Goal: Information Seeking & Learning: Understand process/instructions

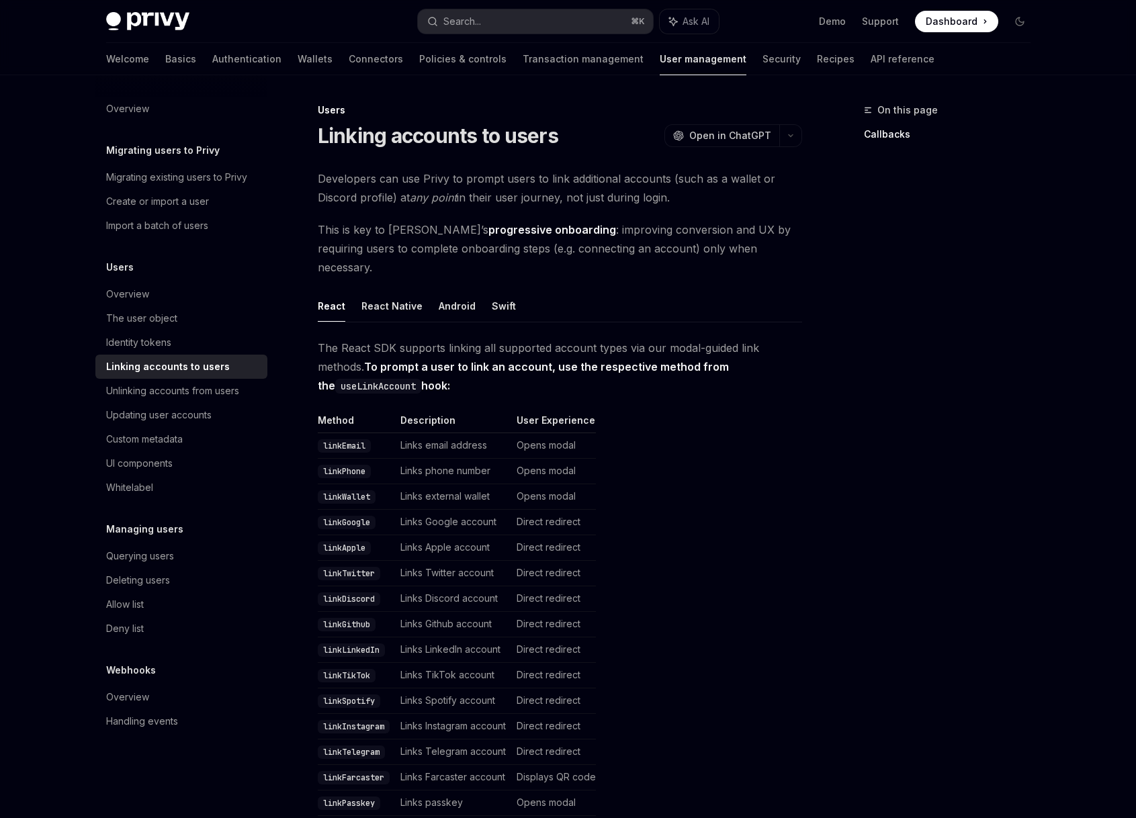
click at [664, 494] on table "Method Description User Experience linkEmail Links email address Opens modal li…" at bounding box center [560, 615] width 484 height 402
click at [546, 21] on button "Search... ⌘ K" at bounding box center [535, 21] width 235 height 24
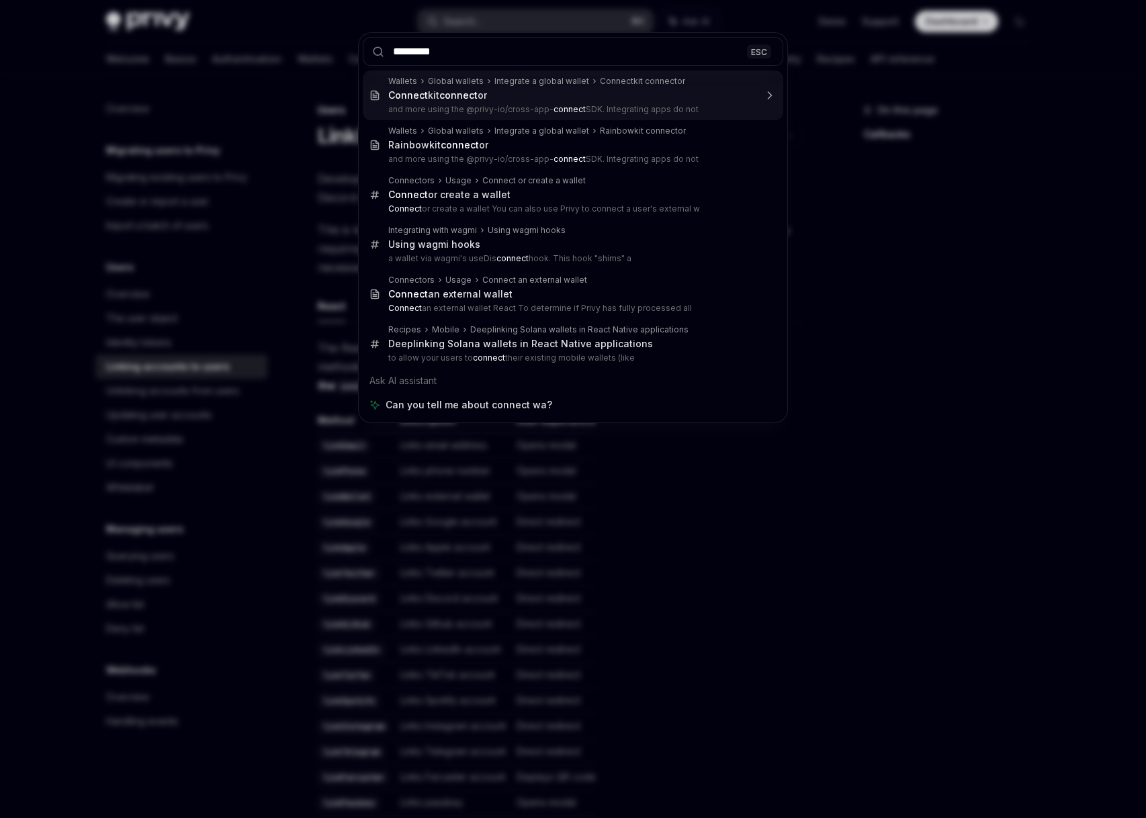
type input "*******"
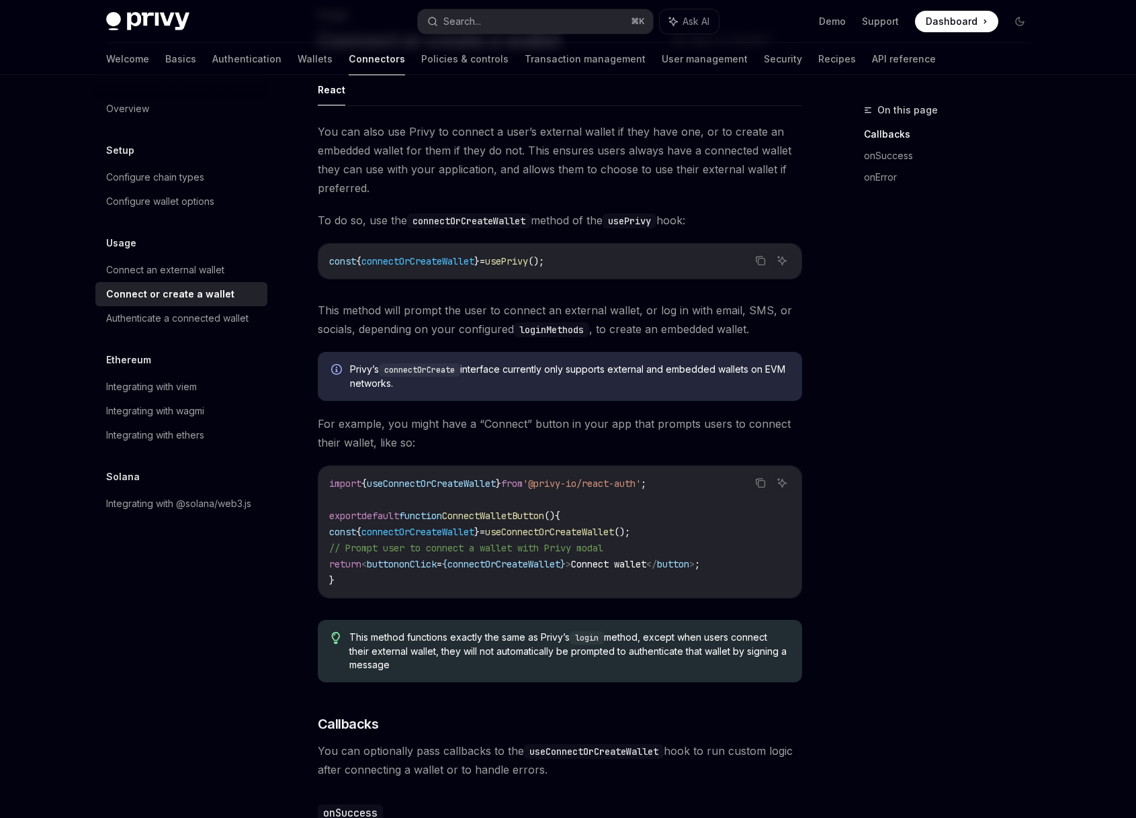
scroll to position [75, 0]
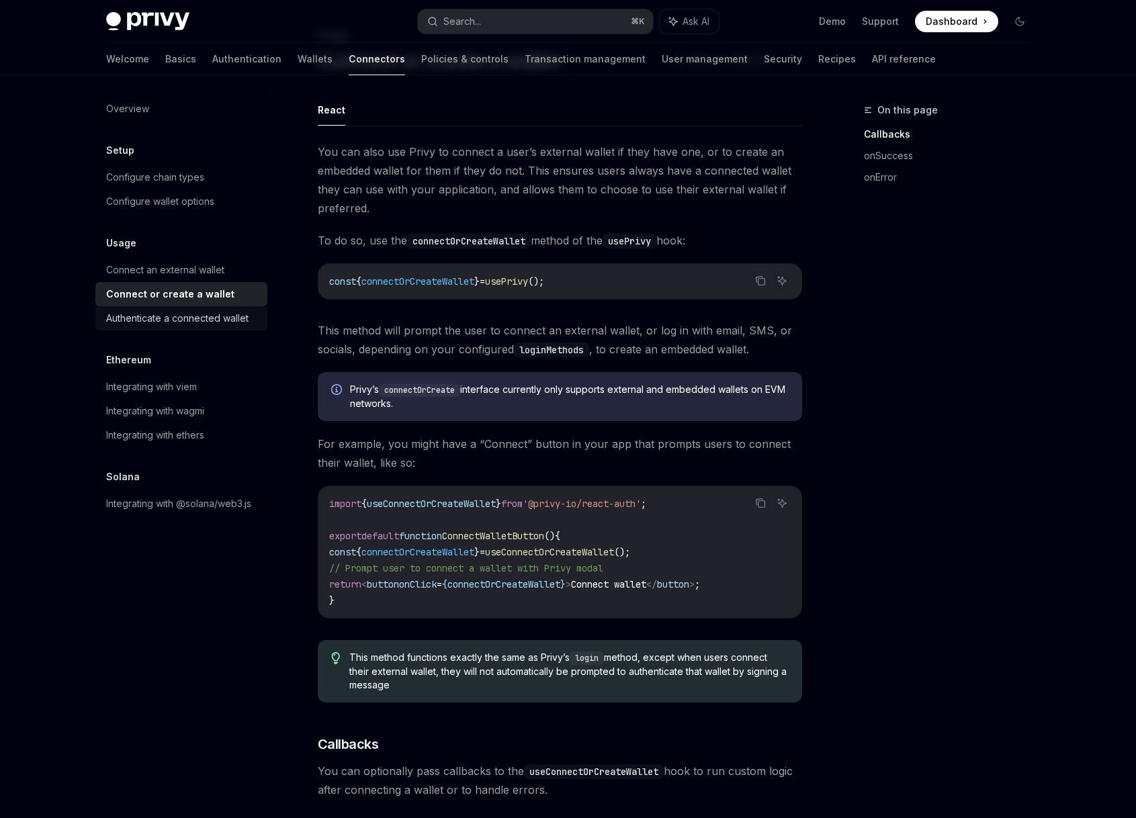
click at [212, 317] on div "Authenticate a connected wallet" at bounding box center [177, 318] width 142 height 16
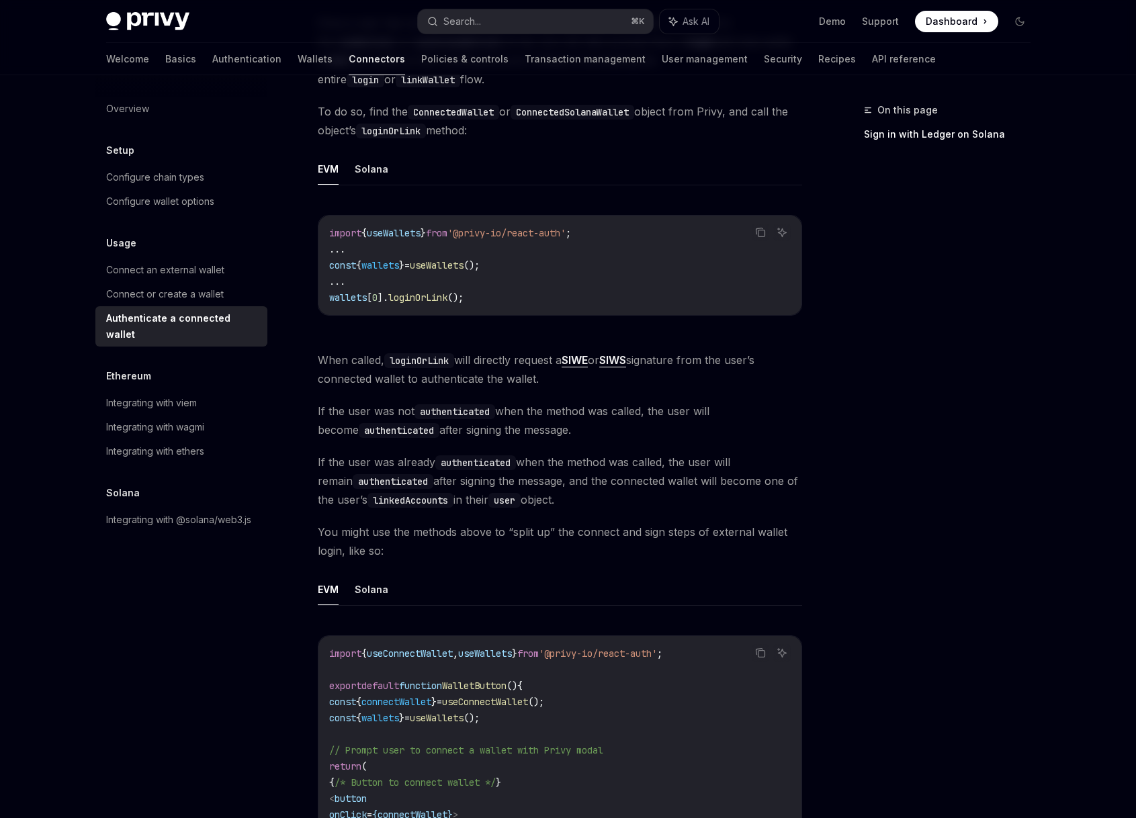
scroll to position [404, 0]
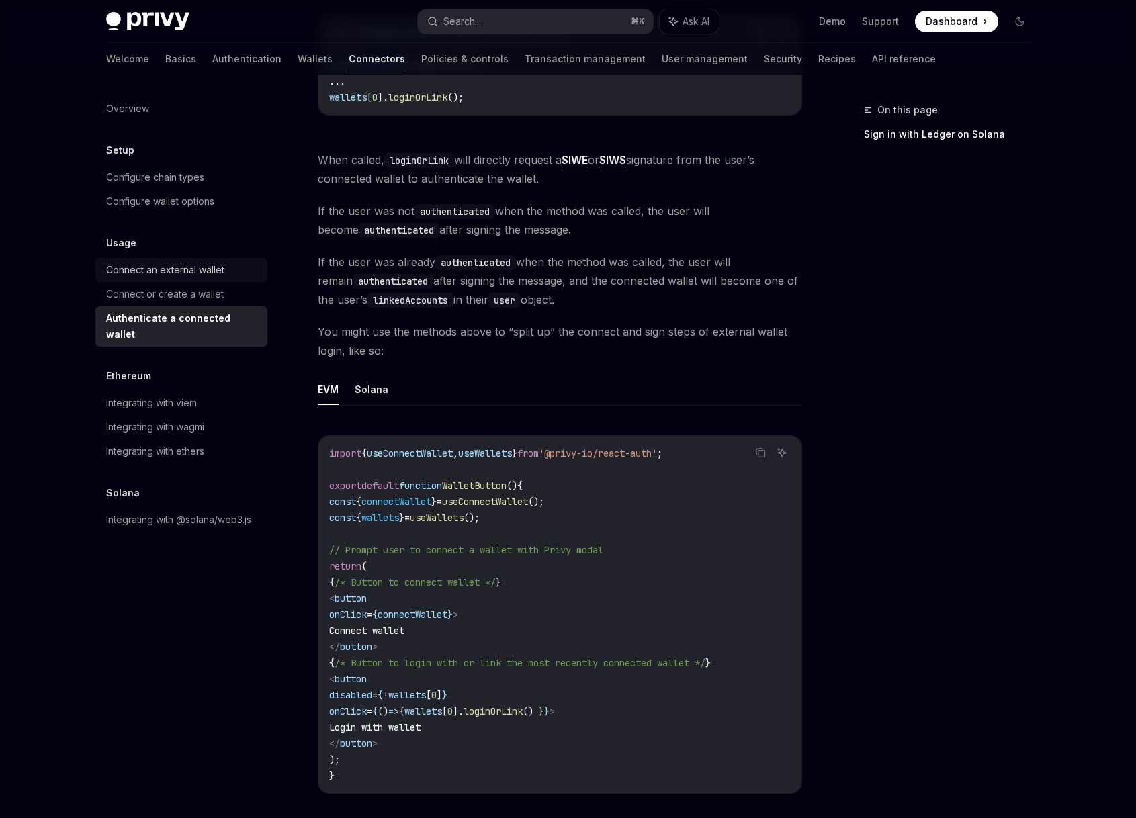
click at [230, 270] on div "Connect an external wallet" at bounding box center [182, 270] width 153 height 16
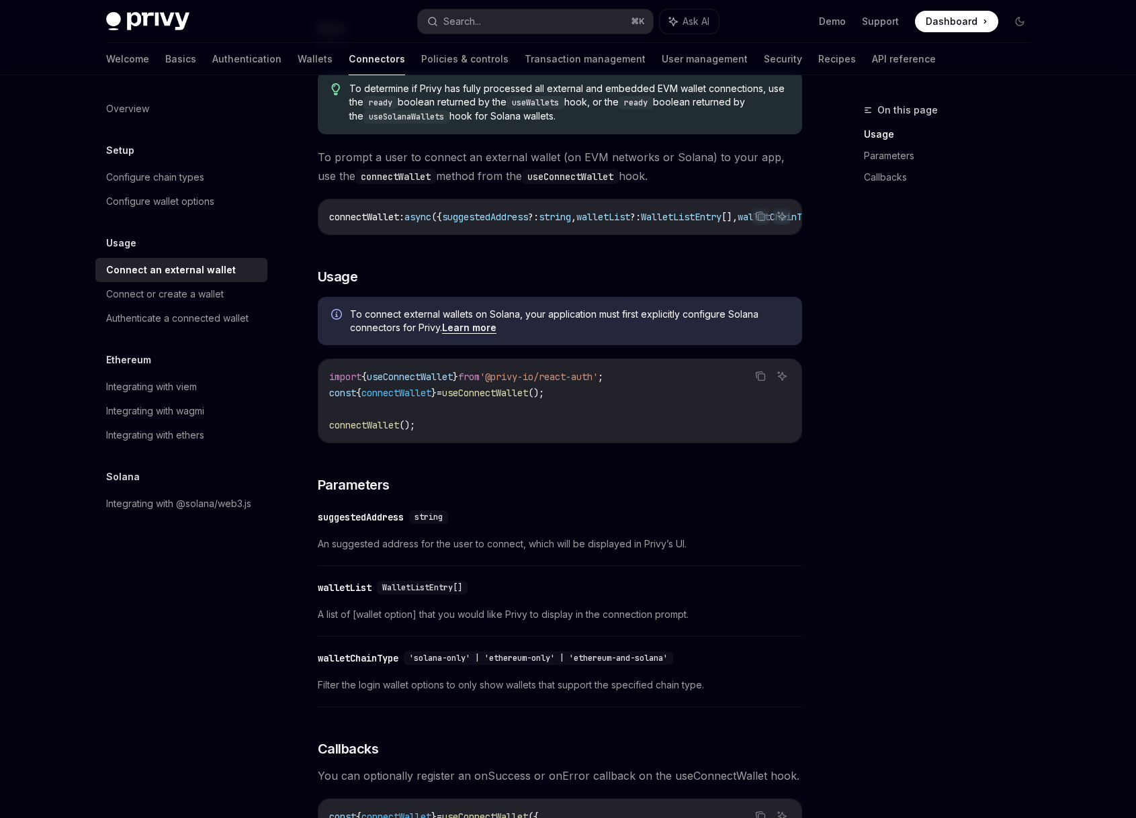
scroll to position [349, 0]
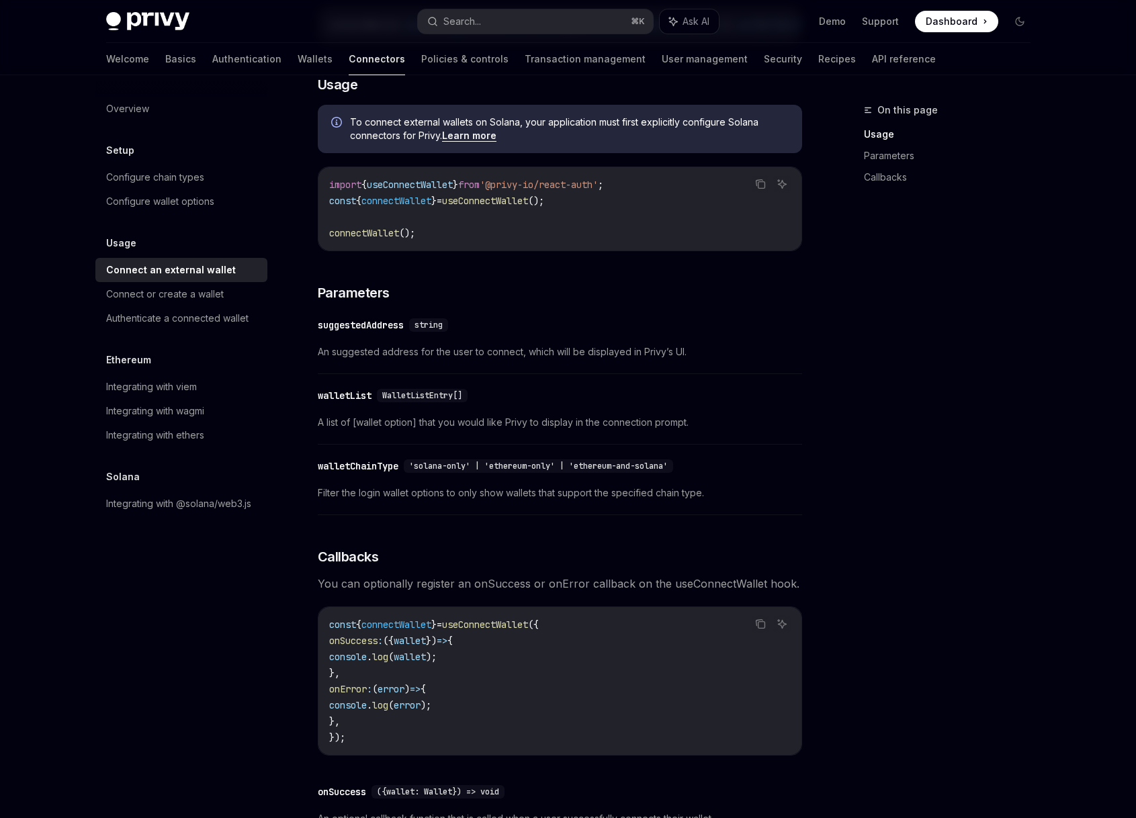
click at [849, 433] on div "On this page Usage Parameters Callbacks" at bounding box center [939, 460] width 204 height 716
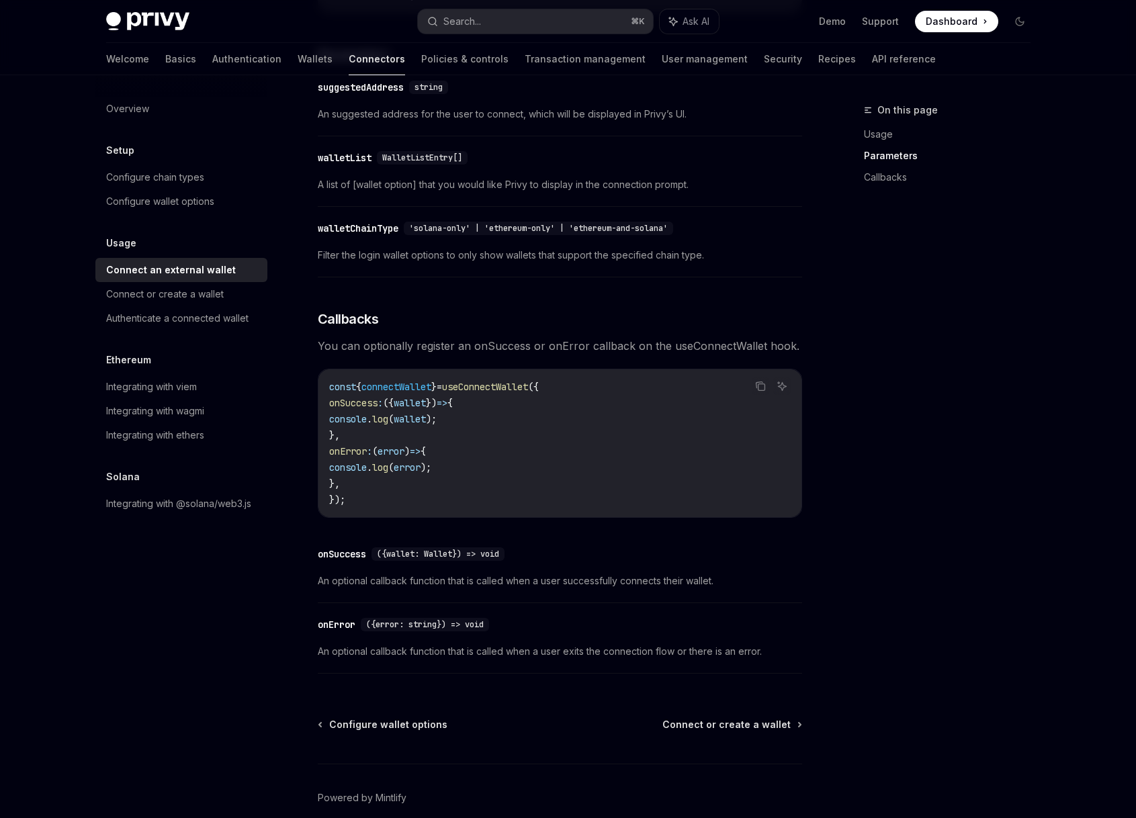
scroll to position [573, 0]
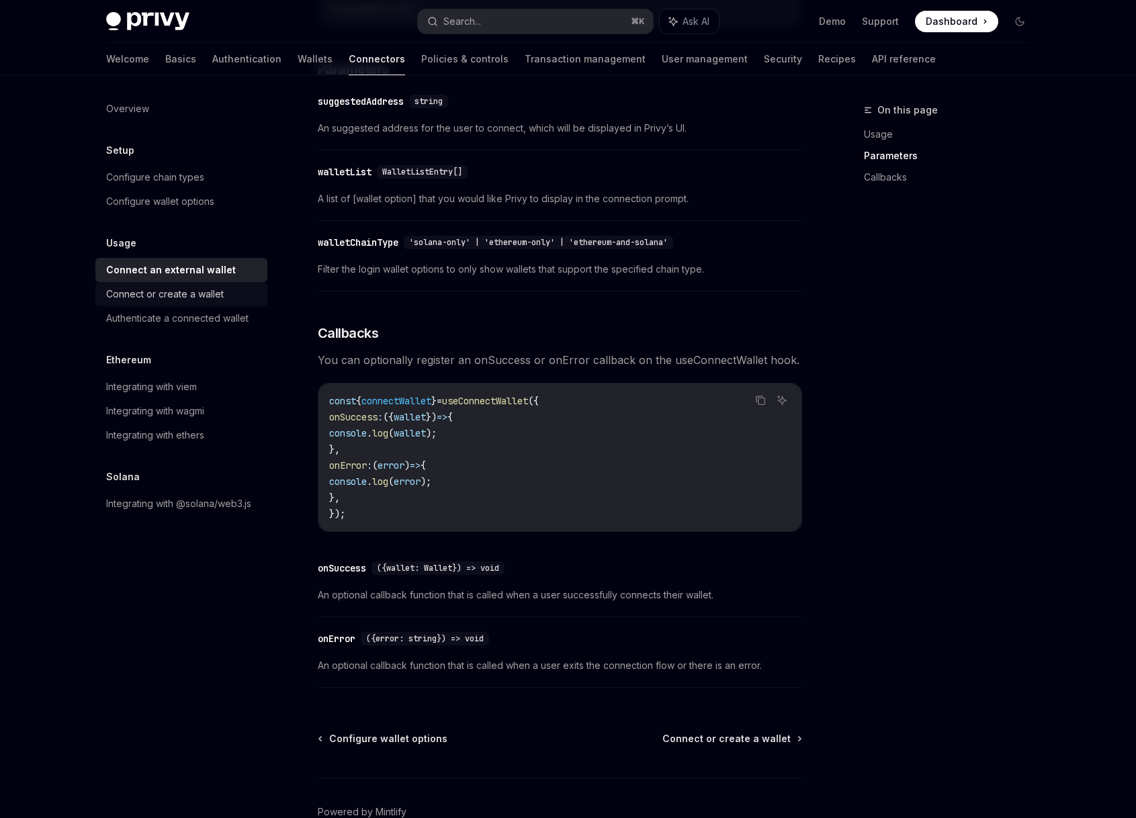
click at [202, 288] on div "Connect or create a wallet" at bounding box center [165, 294] width 118 height 16
type textarea "*"
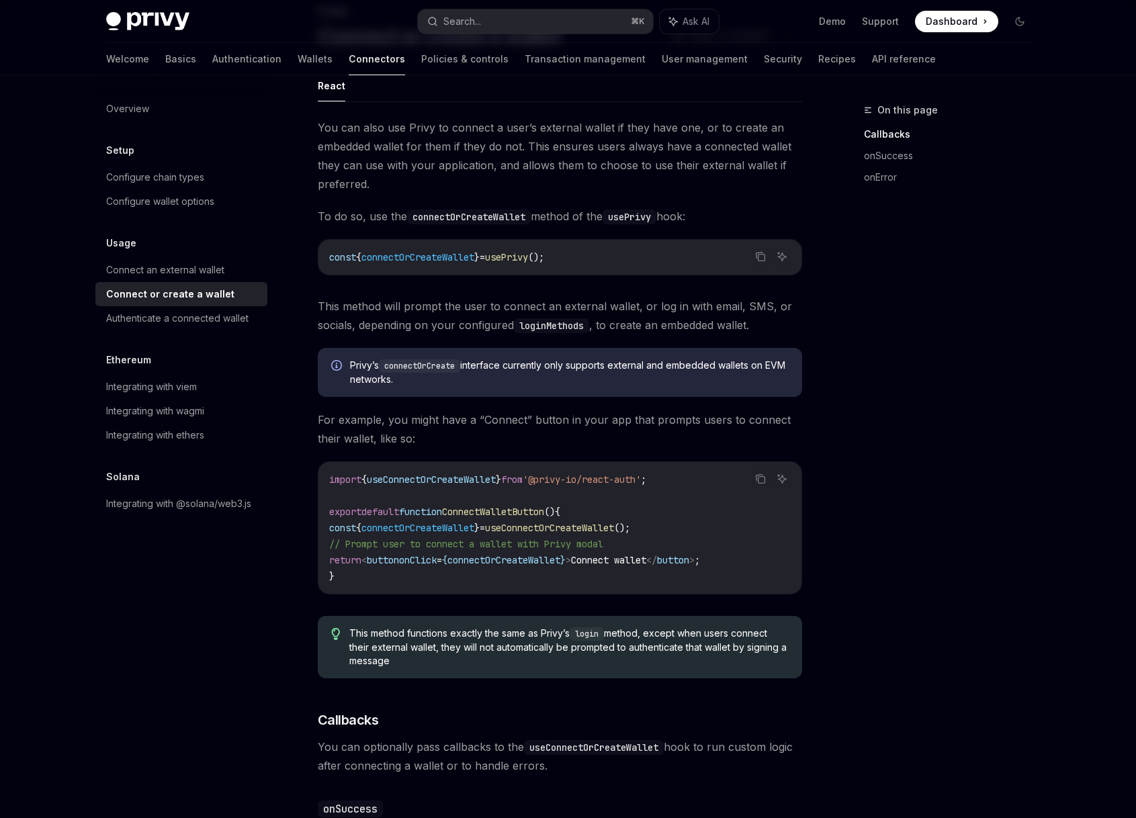
scroll to position [161, 0]
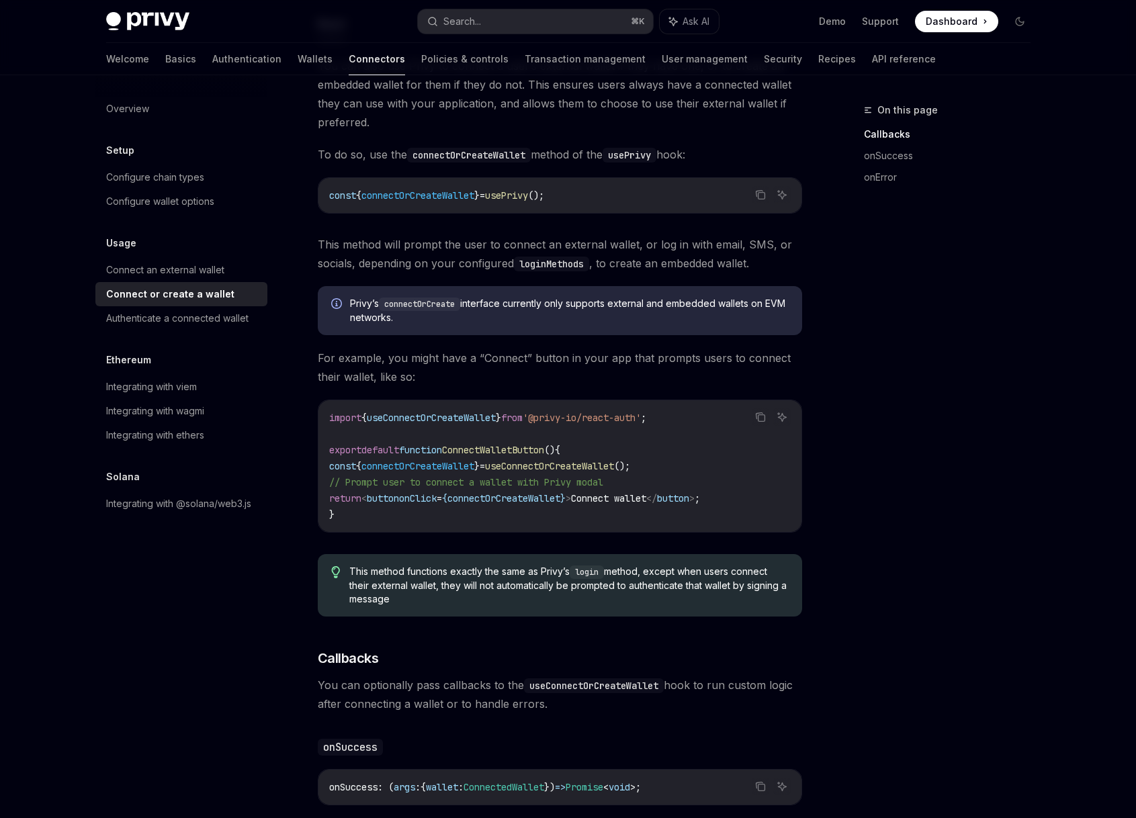
click at [1051, 279] on div "Overview Setup Configure chain types Configure wallet options Usage Connect an …" at bounding box center [568, 619] width 989 height 1411
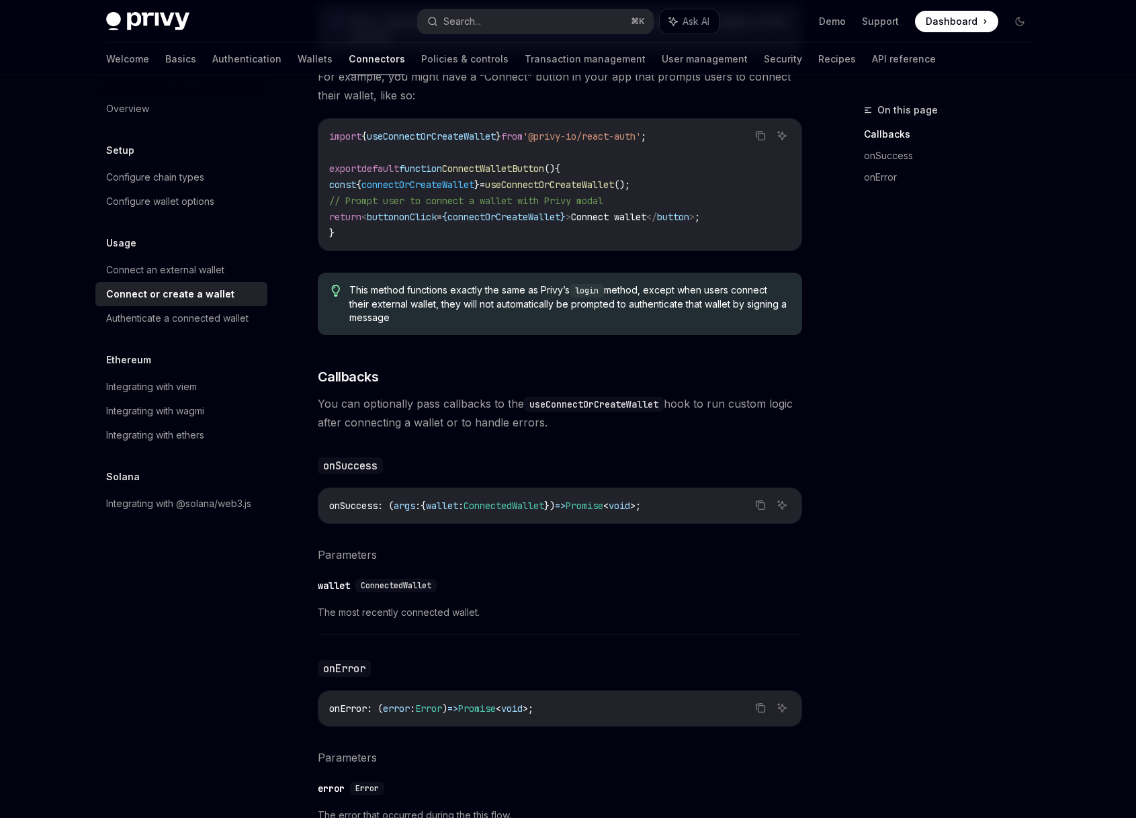
scroll to position [484, 0]
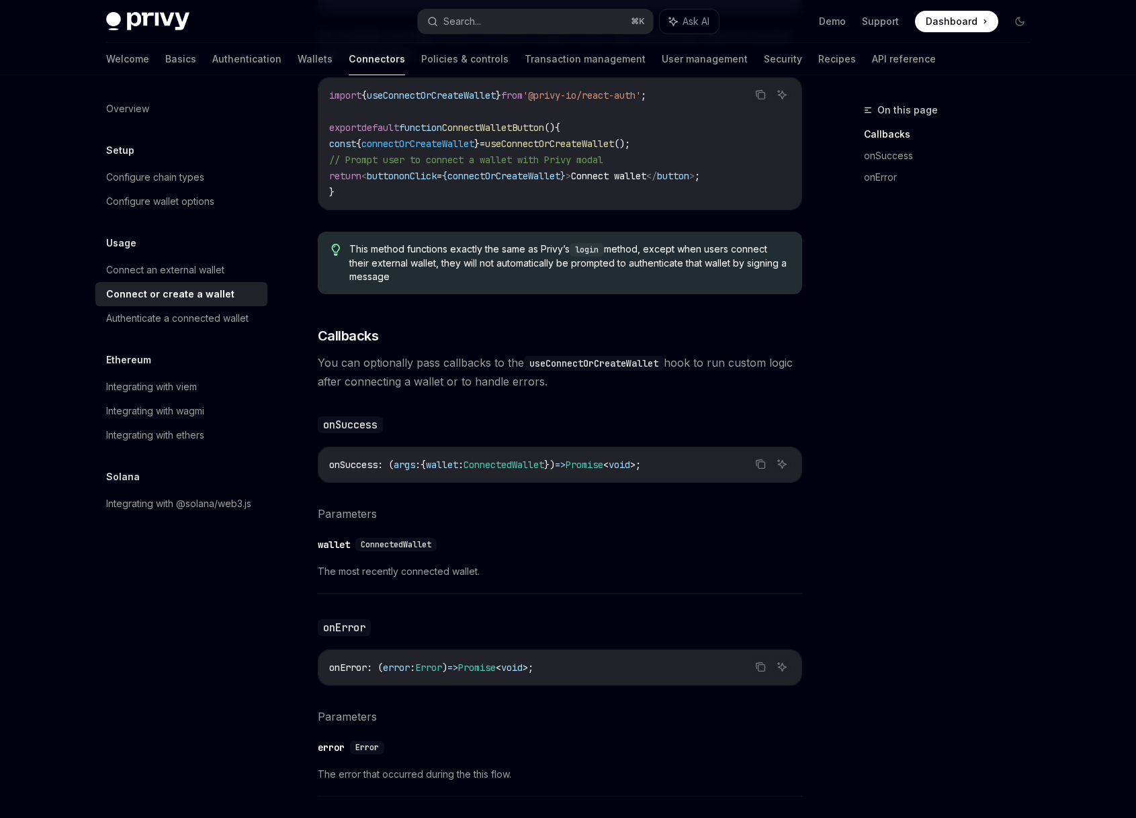
click at [824, 576] on div "On this page Callbacks onSuccess onError Usage Connect or create a wallet OpenA…" at bounding box center [568, 297] width 946 height 1411
click at [526, 555] on div "​ wallet ConnectedWallet The most recently connected wallet." at bounding box center [560, 562] width 484 height 64
click at [503, 544] on div "​ wallet ConnectedWallet" at bounding box center [553, 545] width 471 height 16
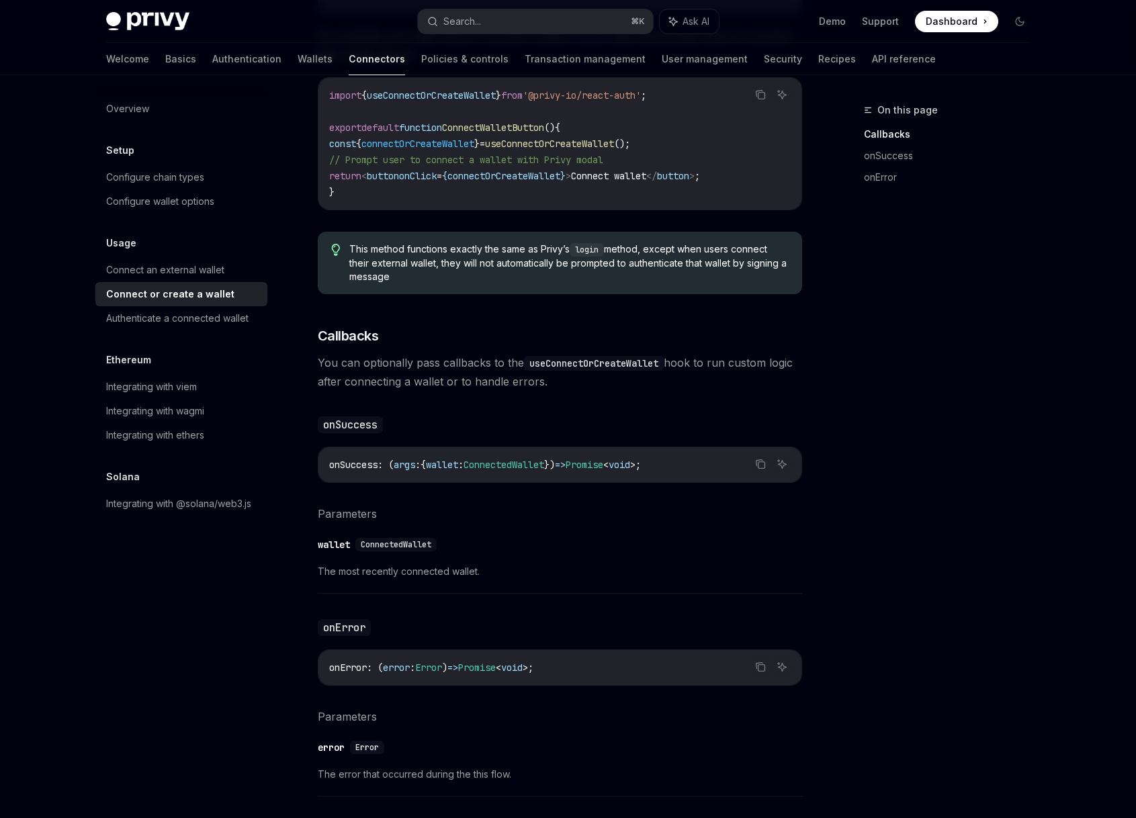
click at [503, 544] on div "​ wallet ConnectedWallet" at bounding box center [553, 545] width 471 height 16
click at [513, 543] on div "​ wallet ConnectedWallet" at bounding box center [553, 545] width 471 height 16
click at [511, 543] on div "​ wallet ConnectedWallet" at bounding box center [553, 545] width 471 height 16
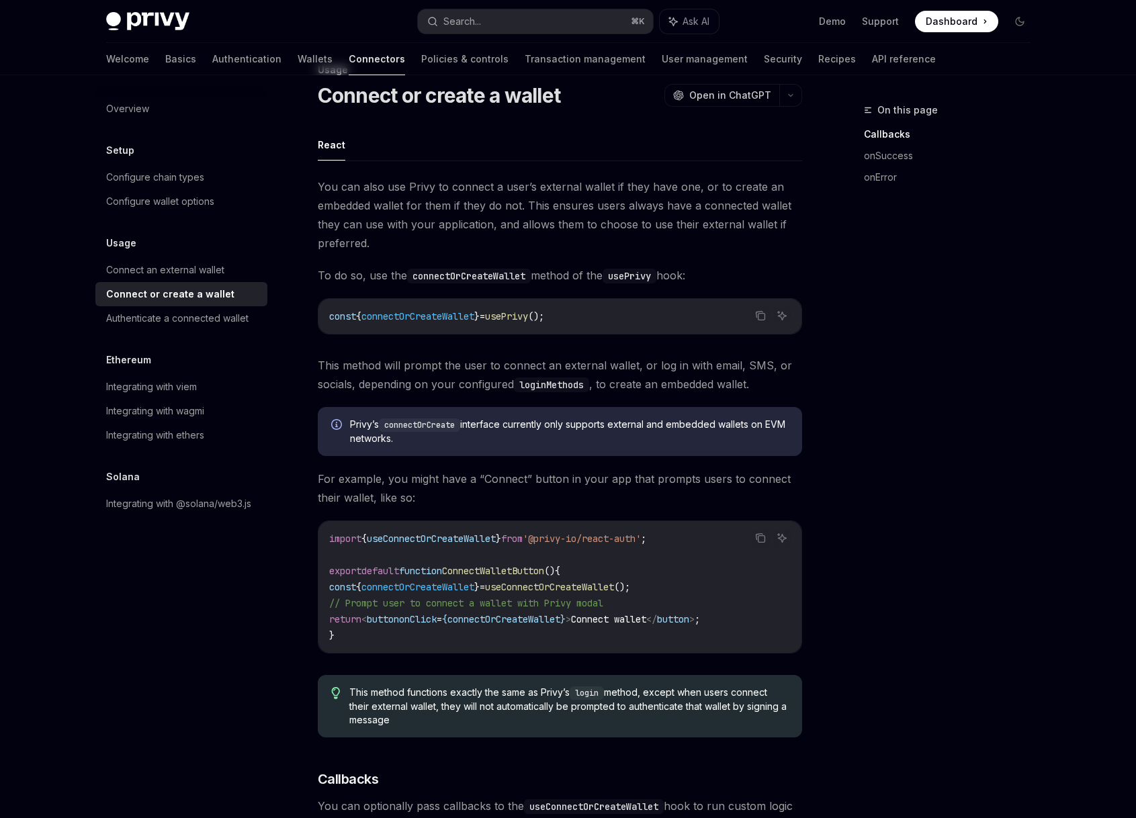
scroll to position [0, 0]
